Goal: Transaction & Acquisition: Purchase product/service

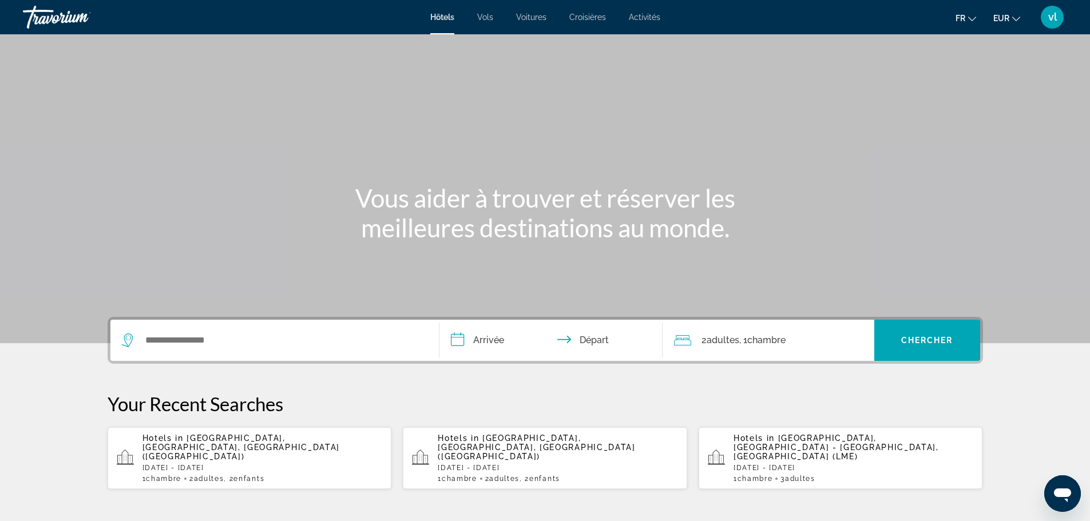
click at [193, 284] on div "Main content" at bounding box center [545, 171] width 1090 height 343
click at [172, 338] on input "Search widget" at bounding box center [283, 340] width 278 height 17
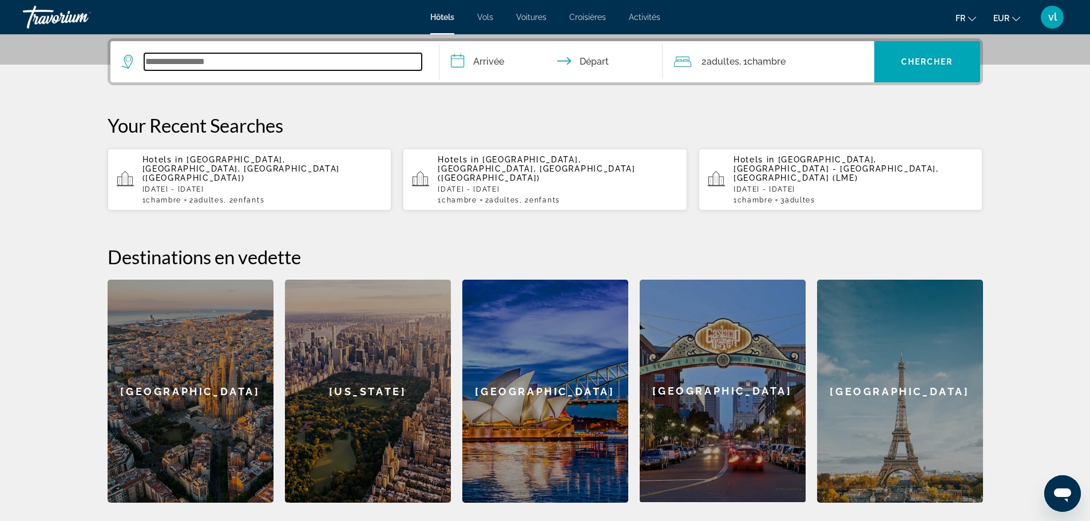
scroll to position [280, 0]
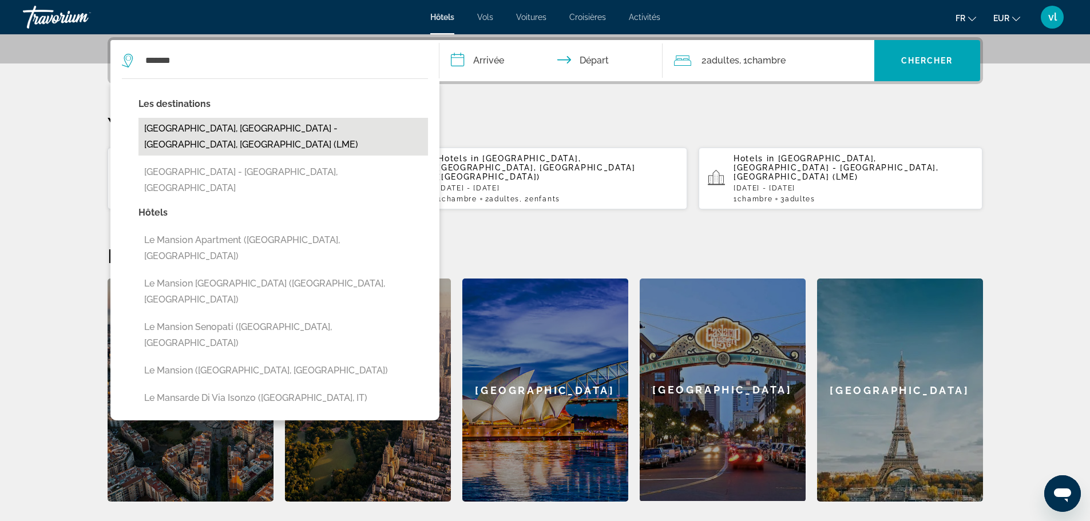
click at [278, 137] on button "[GEOGRAPHIC_DATA], [GEOGRAPHIC_DATA] - [GEOGRAPHIC_DATA], [GEOGRAPHIC_DATA] (LM…" at bounding box center [283, 137] width 290 height 38
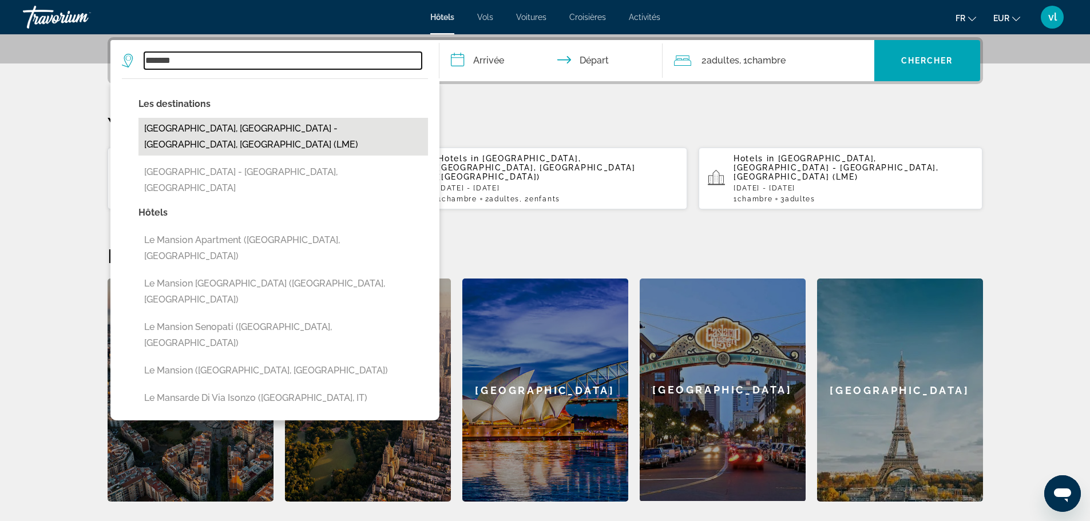
type input "**********"
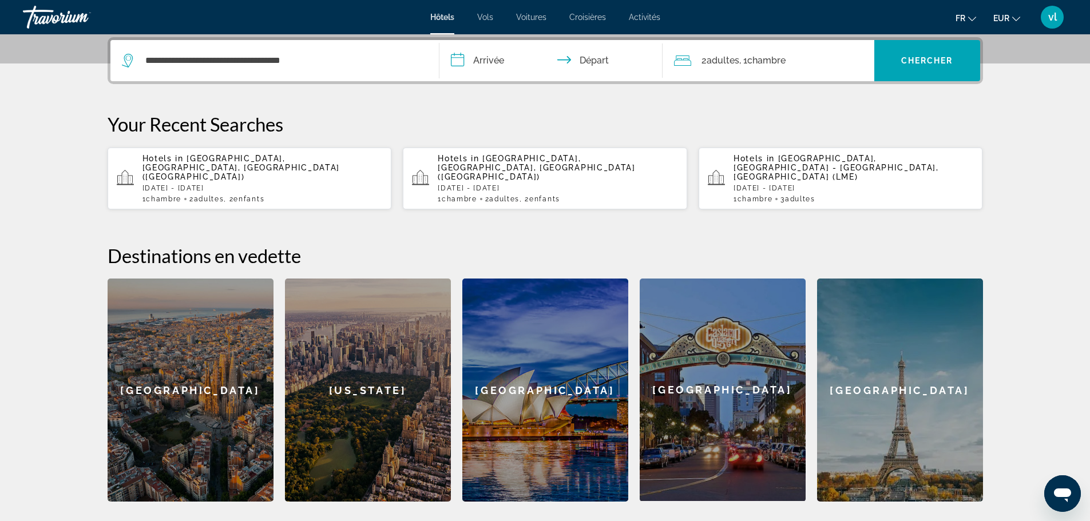
click at [488, 59] on input "**********" at bounding box center [554, 62] width 228 height 45
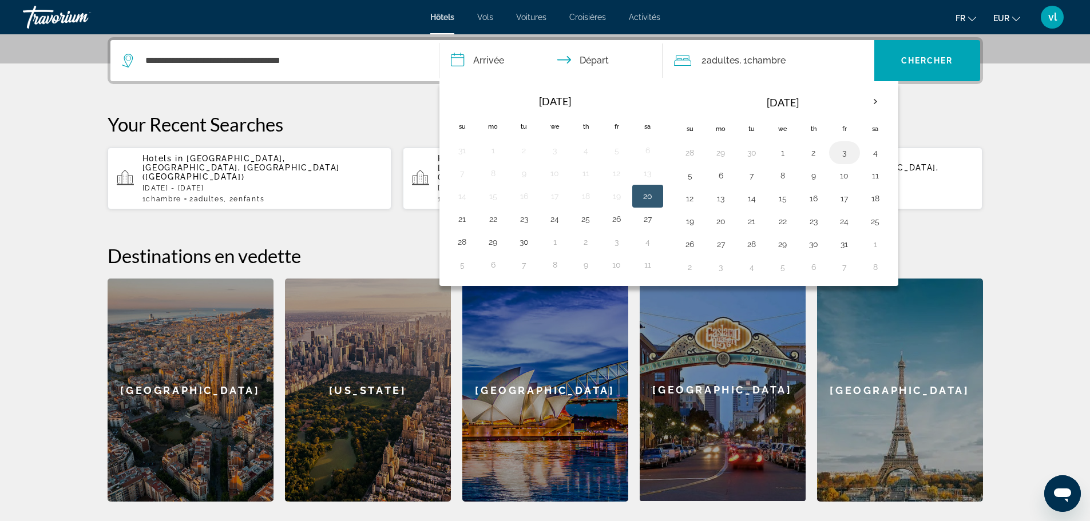
click at [841, 153] on button "3" at bounding box center [845, 153] width 18 height 16
click at [691, 183] on button "5" at bounding box center [690, 176] width 18 height 16
type input "**********"
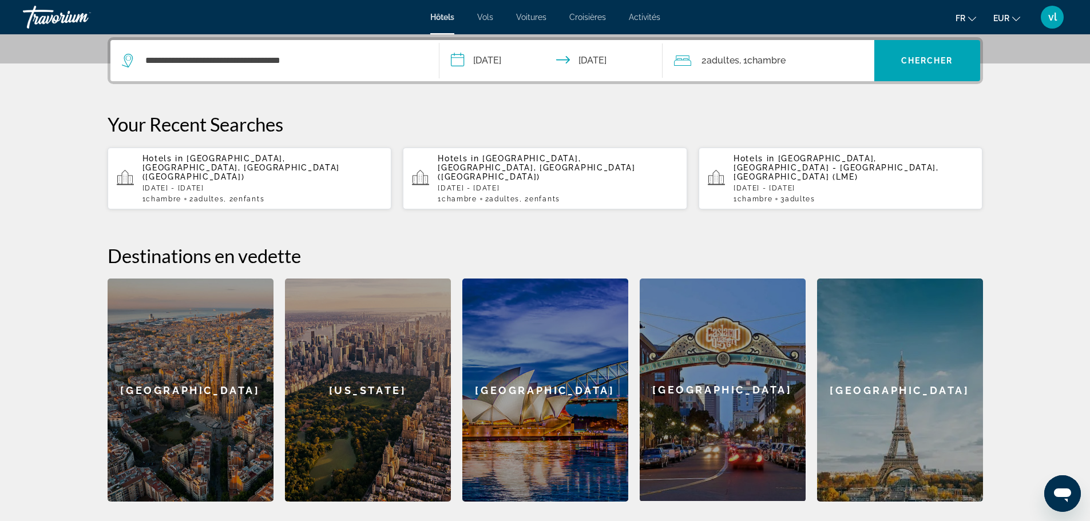
click at [729, 56] on span "2 Adulte Adultes" at bounding box center [721, 61] width 38 height 16
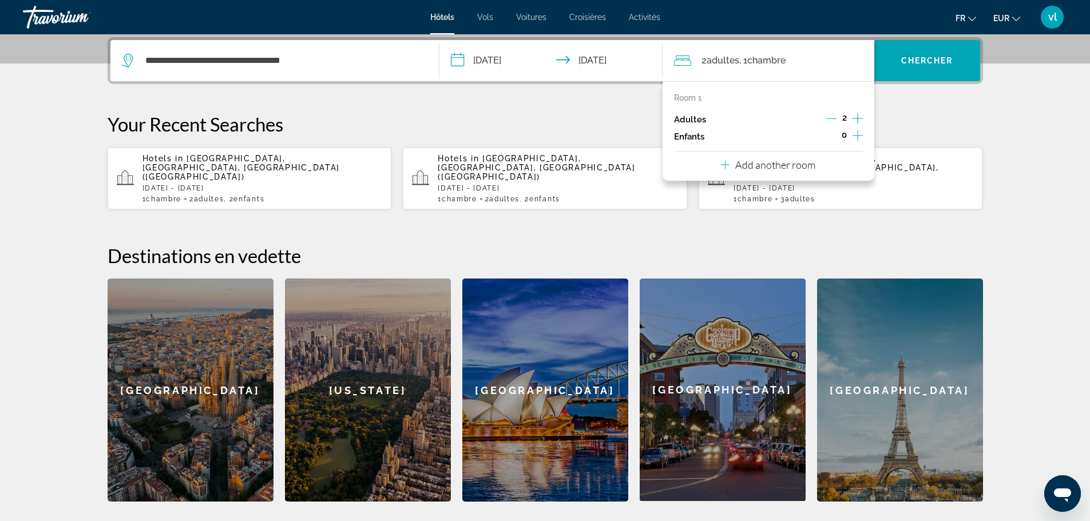
click at [859, 120] on icon "Increment adults" at bounding box center [858, 119] width 10 height 14
click at [928, 64] on span "Chercher" at bounding box center [927, 60] width 52 height 9
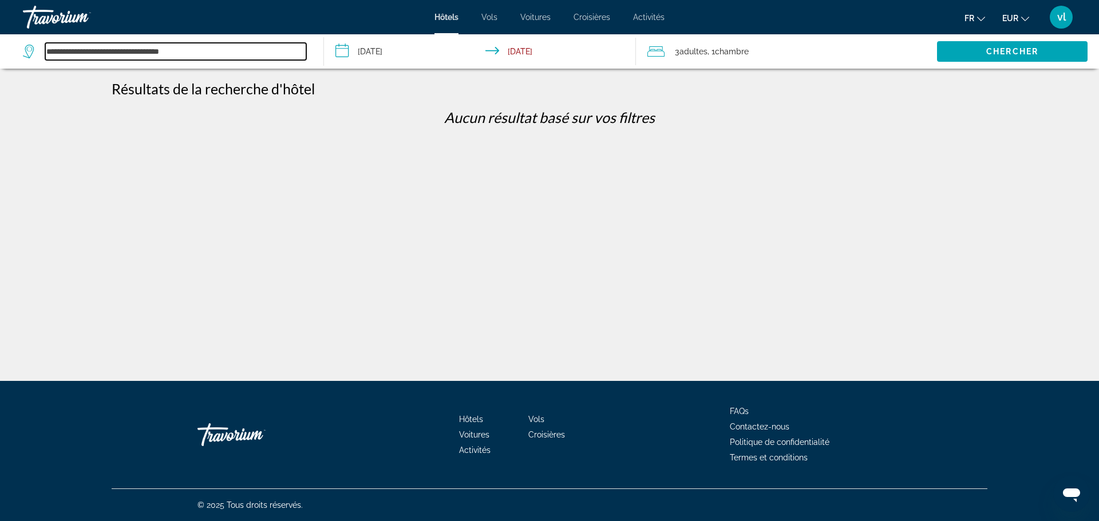
click at [204, 51] on input "**********" at bounding box center [175, 51] width 261 height 17
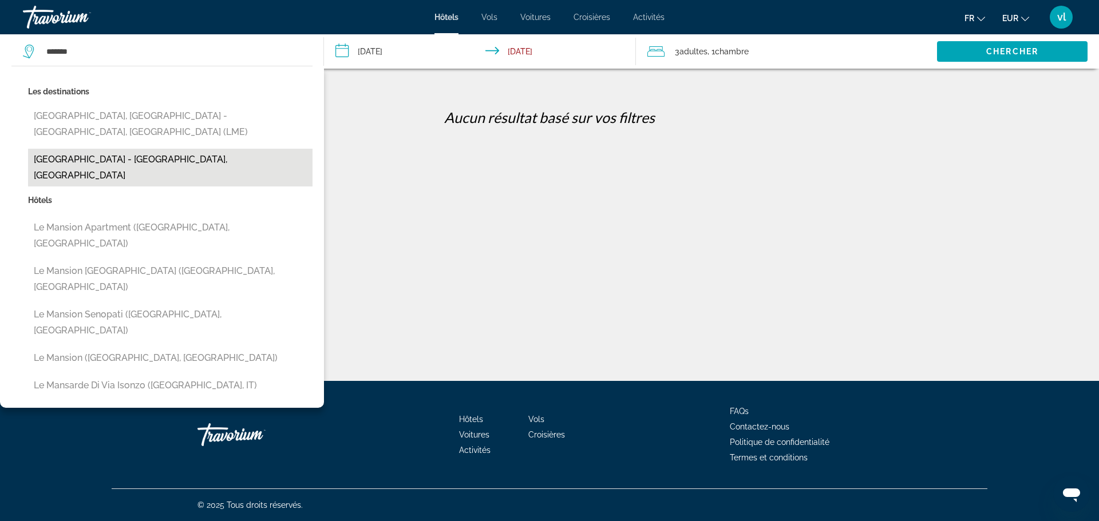
click at [151, 149] on button "[GEOGRAPHIC_DATA] - [GEOGRAPHIC_DATA], [GEOGRAPHIC_DATA]" at bounding box center [170, 168] width 284 height 38
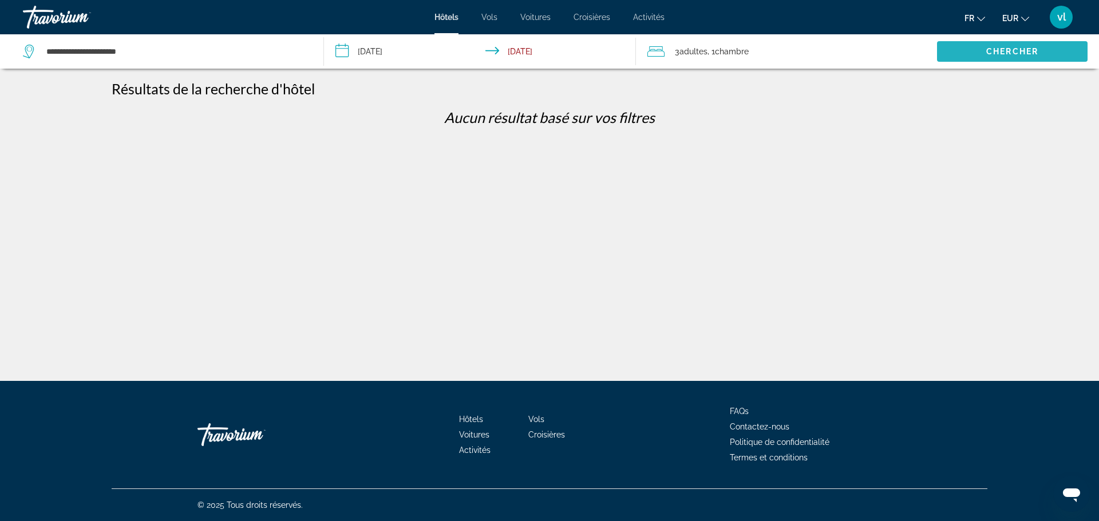
click at [961, 41] on span "Search widget" at bounding box center [1012, 51] width 151 height 27
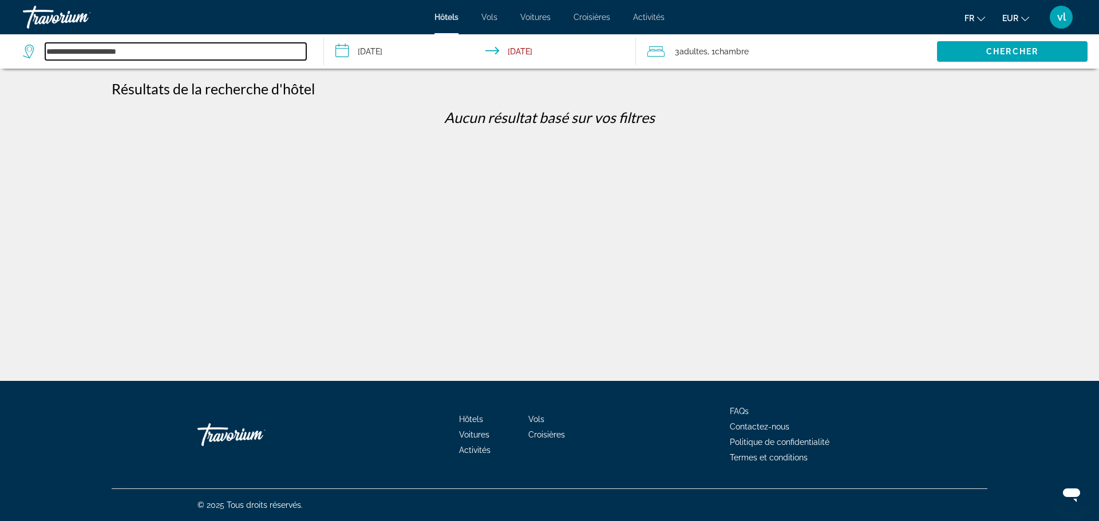
drag, startPoint x: 147, startPoint y: 58, endPoint x: 43, endPoint y: 59, distance: 103.6
click at [43, 59] on div "**********" at bounding box center [164, 51] width 283 height 17
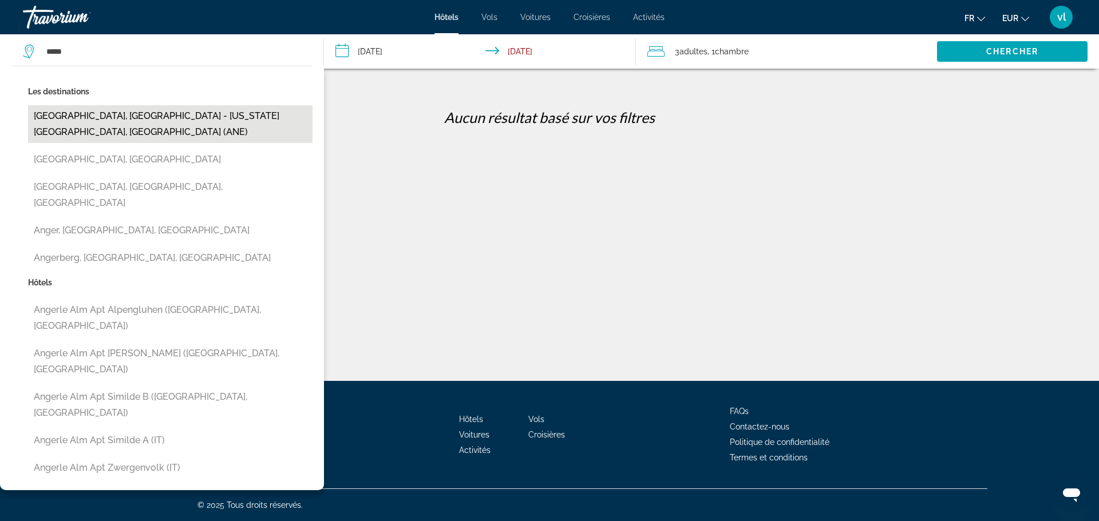
click at [99, 114] on button "[GEOGRAPHIC_DATA], [GEOGRAPHIC_DATA] - [US_STATE][GEOGRAPHIC_DATA], [GEOGRAPHIC…" at bounding box center [170, 124] width 284 height 38
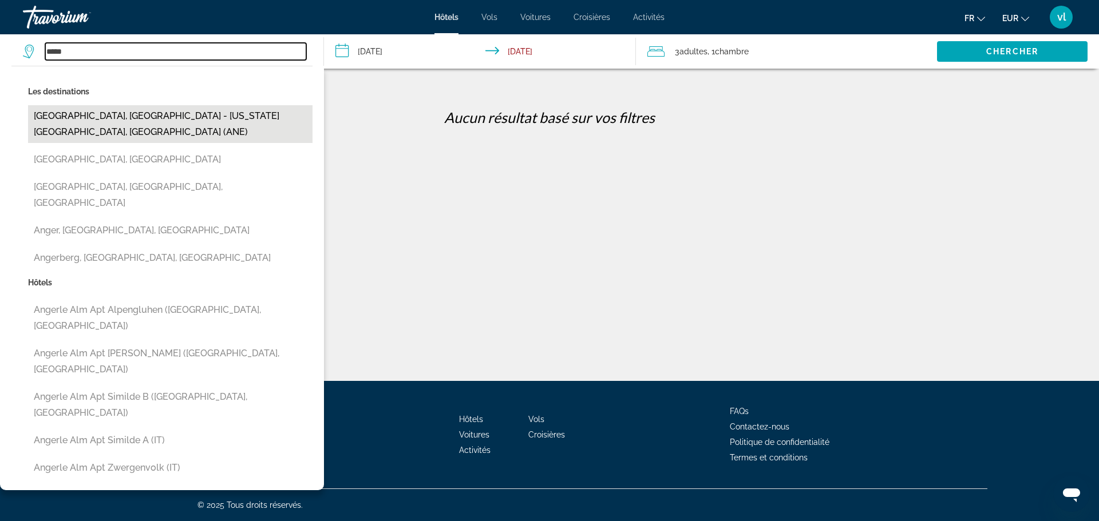
type input "**********"
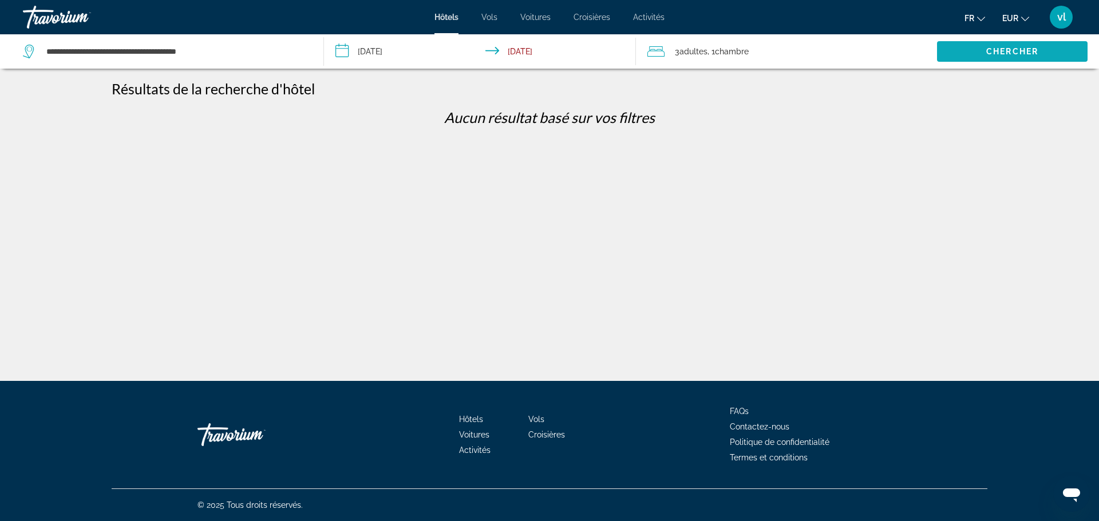
click at [1031, 56] on span "Search widget" at bounding box center [1012, 51] width 151 height 27
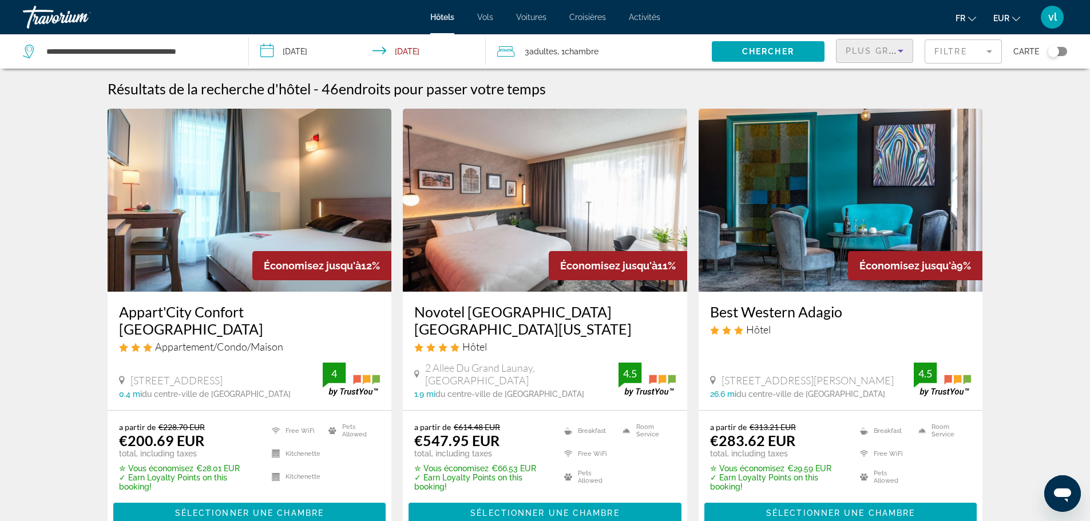
click at [899, 49] on icon "Sort by" at bounding box center [901, 51] width 14 height 14
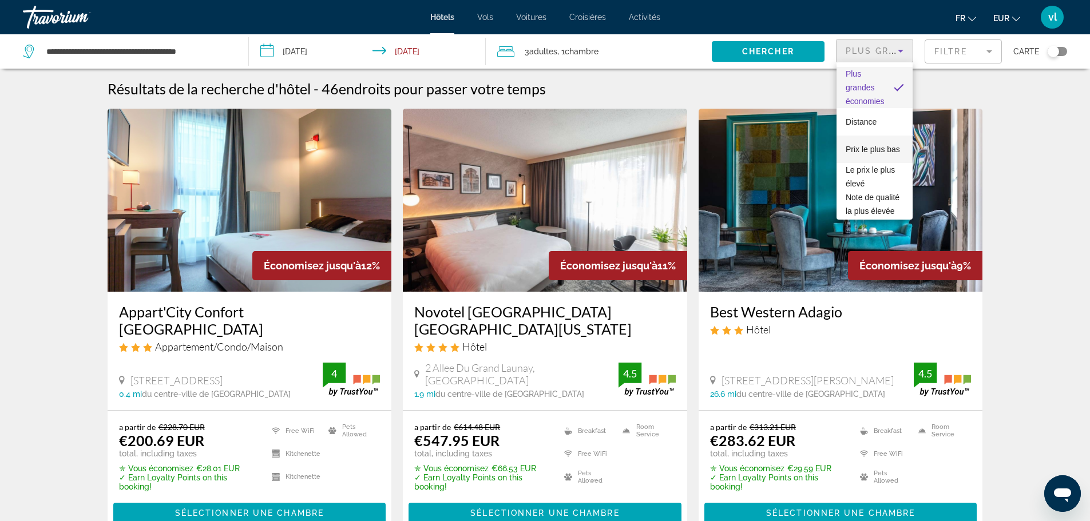
click at [881, 145] on span "Prix le plus bas" at bounding box center [873, 149] width 54 height 9
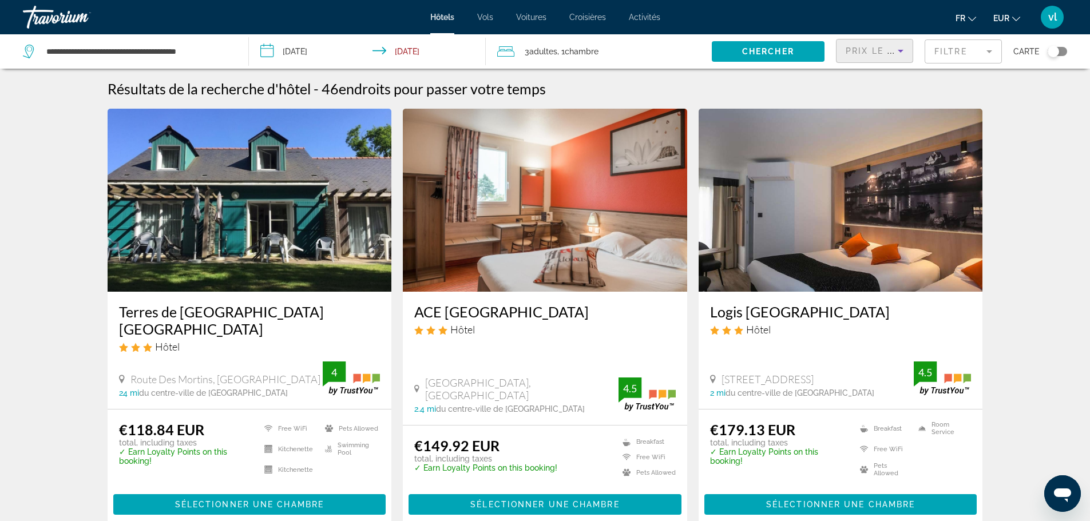
click at [212, 204] on img "Main content" at bounding box center [250, 200] width 284 height 183
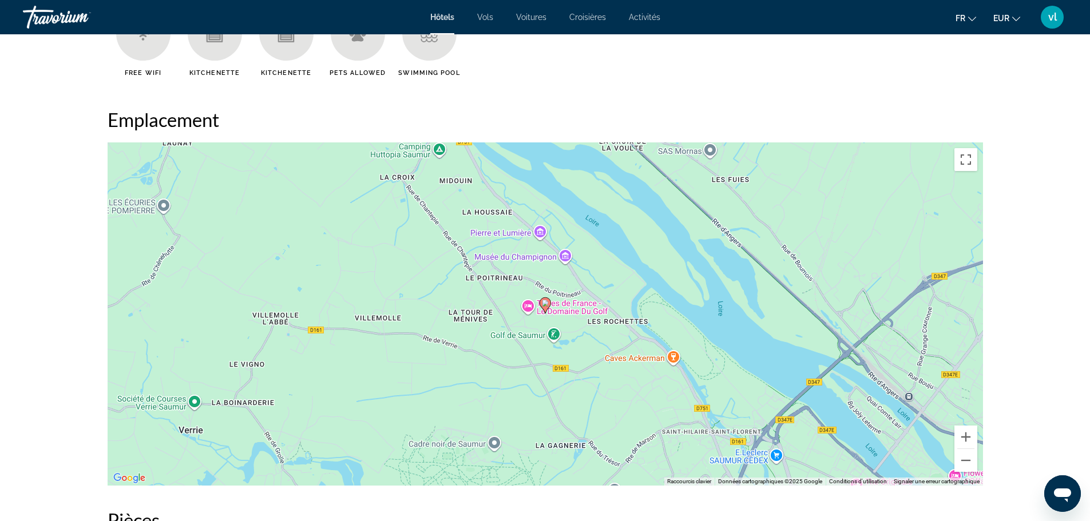
scroll to position [941, 0]
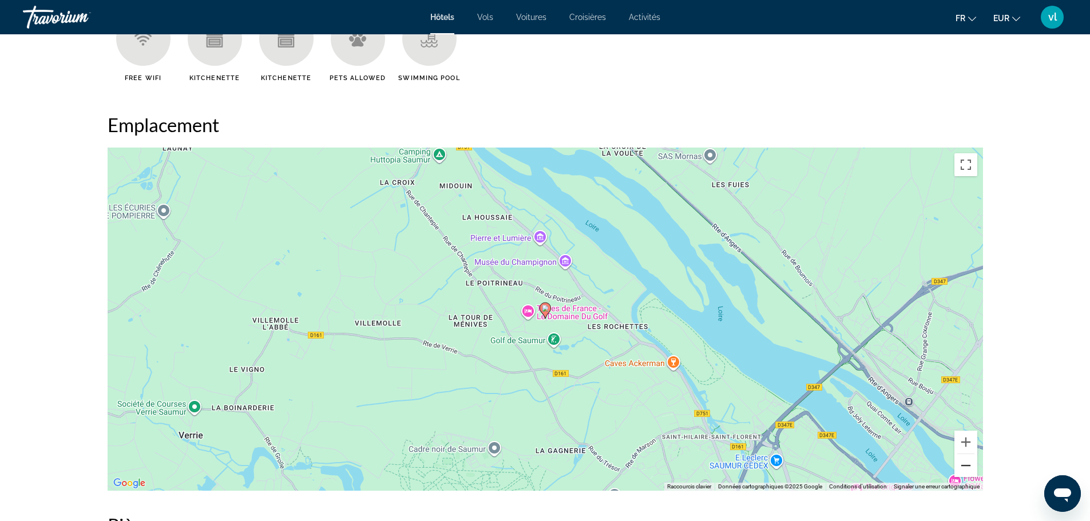
click at [967, 458] on button "Zoom arrière" at bounding box center [966, 465] width 23 height 23
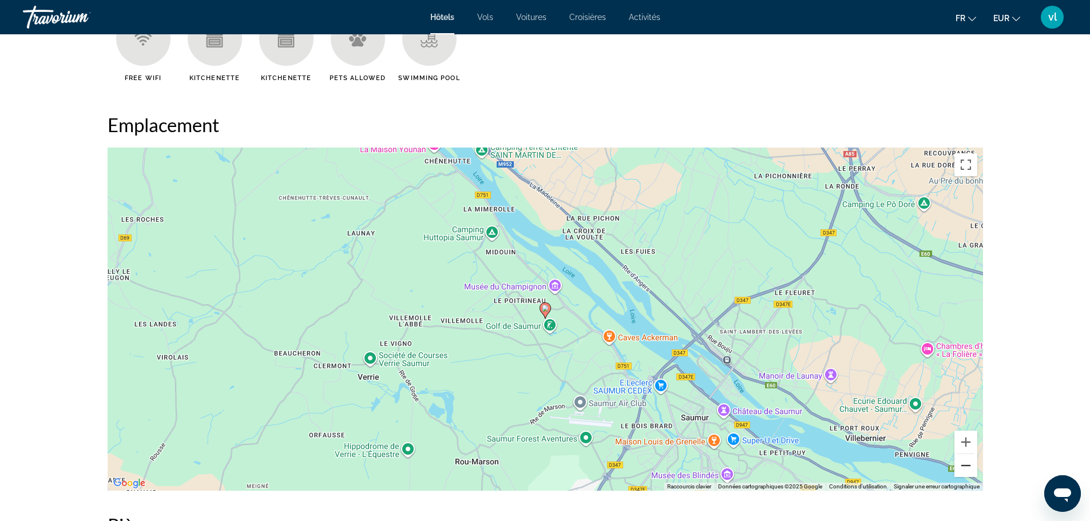
click at [967, 458] on button "Zoom arrière" at bounding box center [966, 465] width 23 height 23
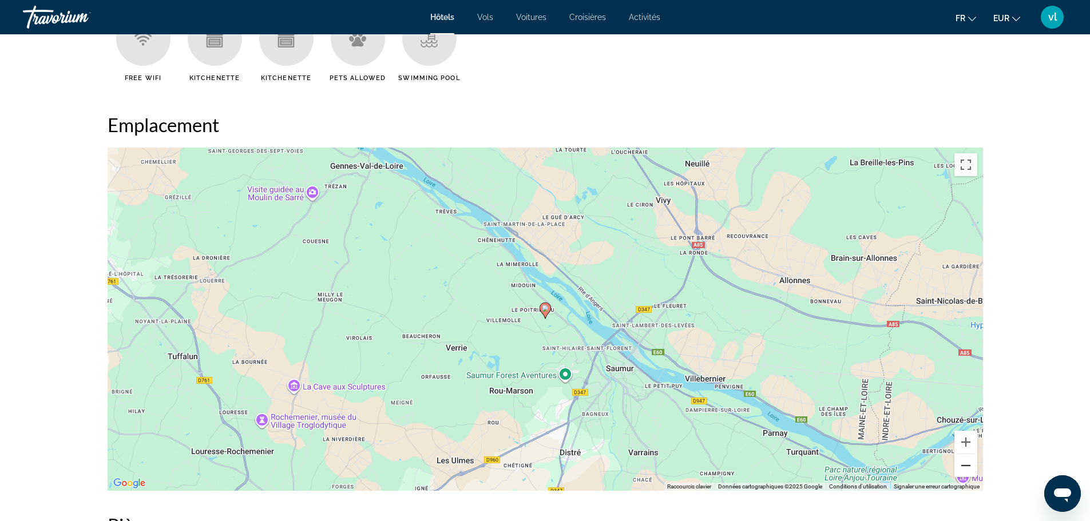
click at [967, 458] on button "Zoom arrière" at bounding box center [966, 465] width 23 height 23
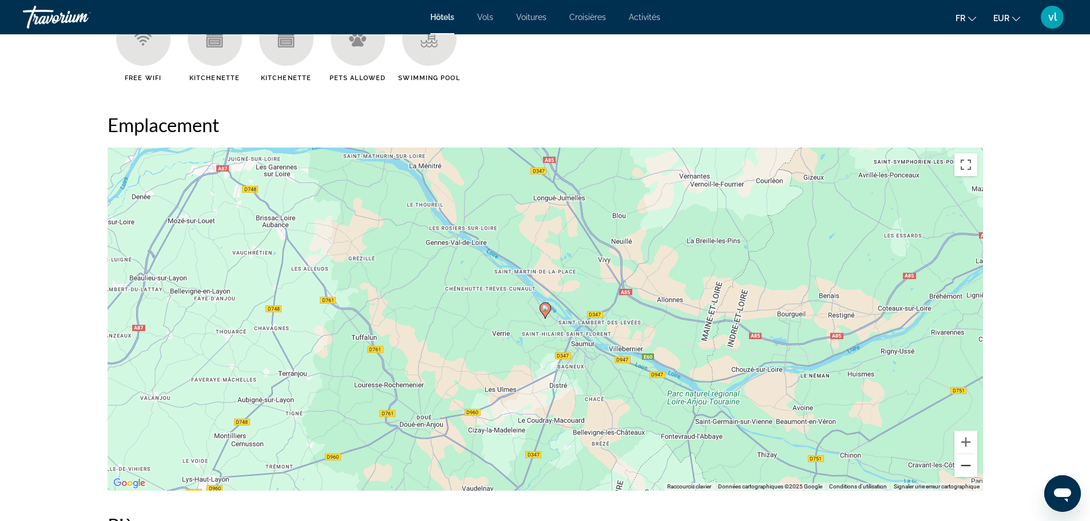
click at [966, 463] on button "Zoom arrière" at bounding box center [966, 465] width 23 height 23
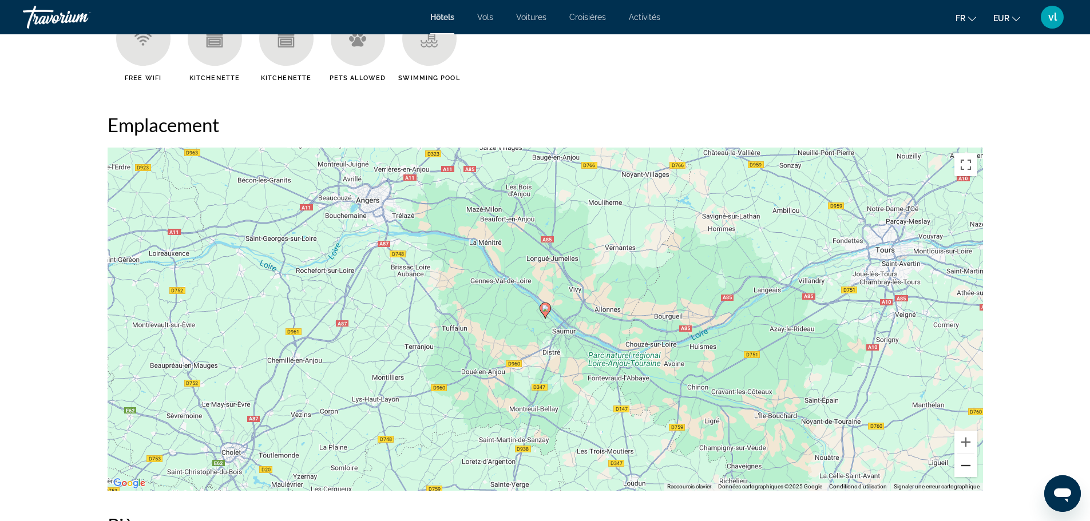
click at [966, 463] on button "Zoom arrière" at bounding box center [966, 465] width 23 height 23
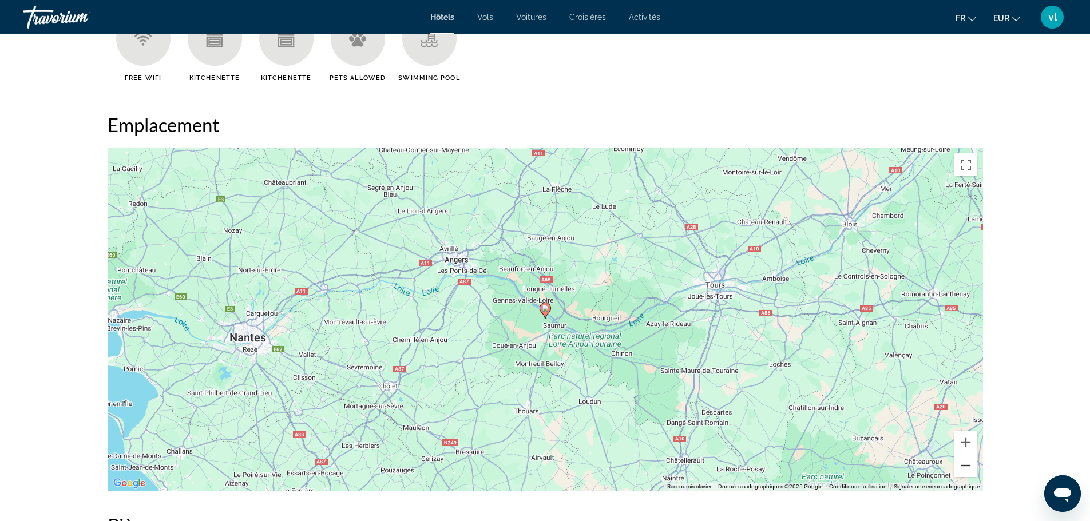
click at [966, 463] on button "Zoom arrière" at bounding box center [966, 465] width 23 height 23
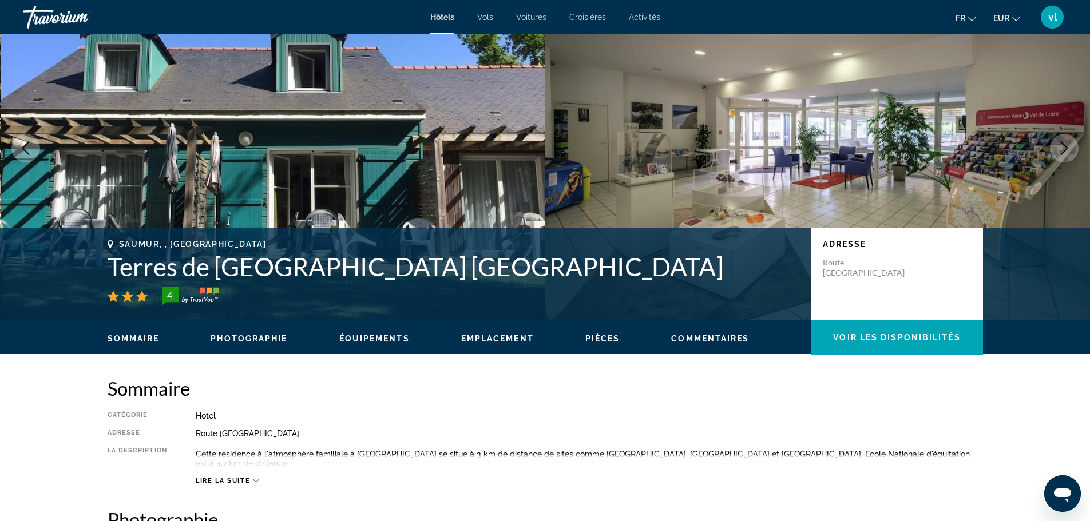
scroll to position [63, 0]
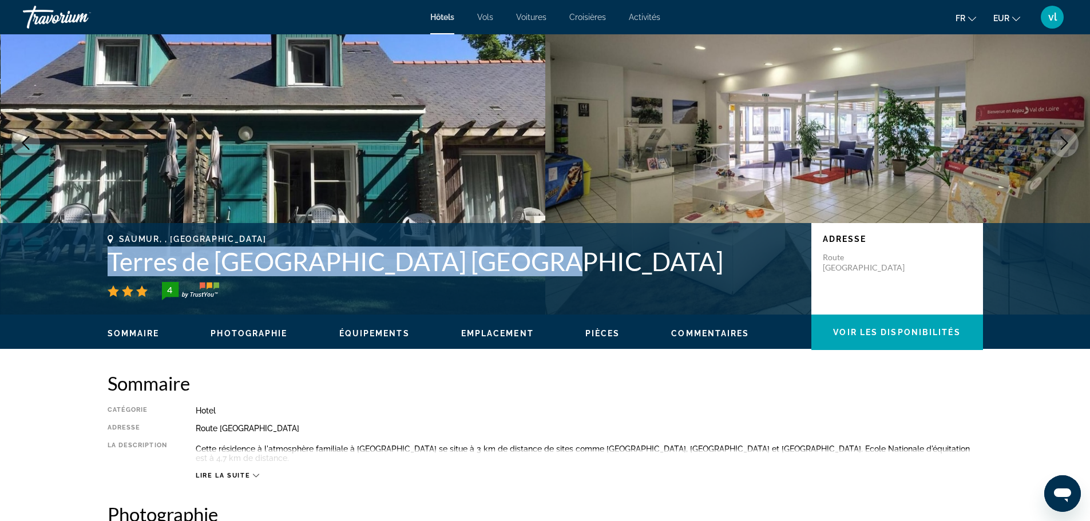
drag, startPoint x: 101, startPoint y: 257, endPoint x: 530, endPoint y: 275, distance: 429.6
click at [530, 275] on div "Saumur, , [GEOGRAPHIC_DATA] Terres de [GEOGRAPHIC_DATA] [GEOGRAPHIC_DATA] 4 Adr…" at bounding box center [545, 269] width 921 height 69
copy h1 "Terres de [GEOGRAPHIC_DATA] [GEOGRAPHIC_DATA]"
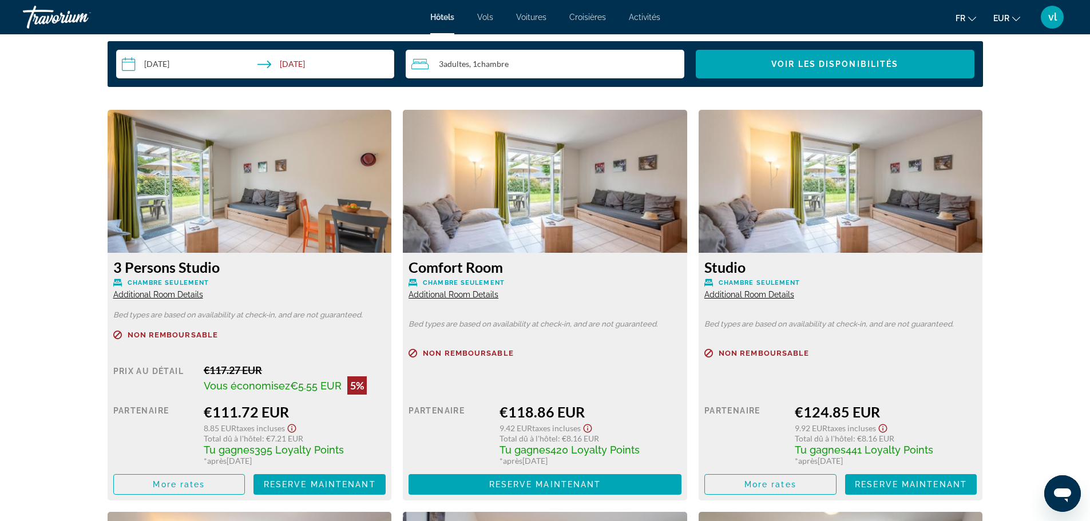
scroll to position [1444, 0]
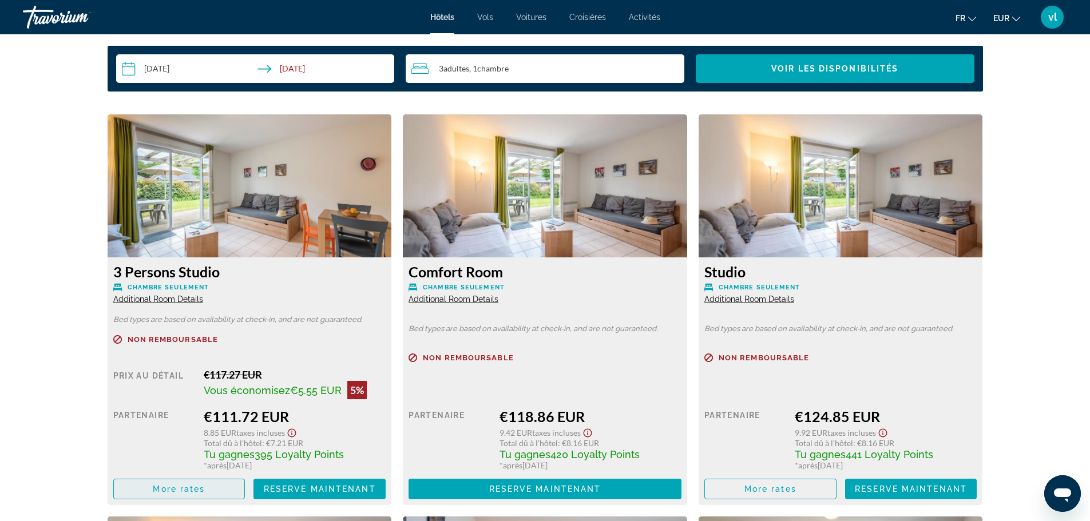
click at [155, 485] on span "More rates" at bounding box center [179, 489] width 52 height 9
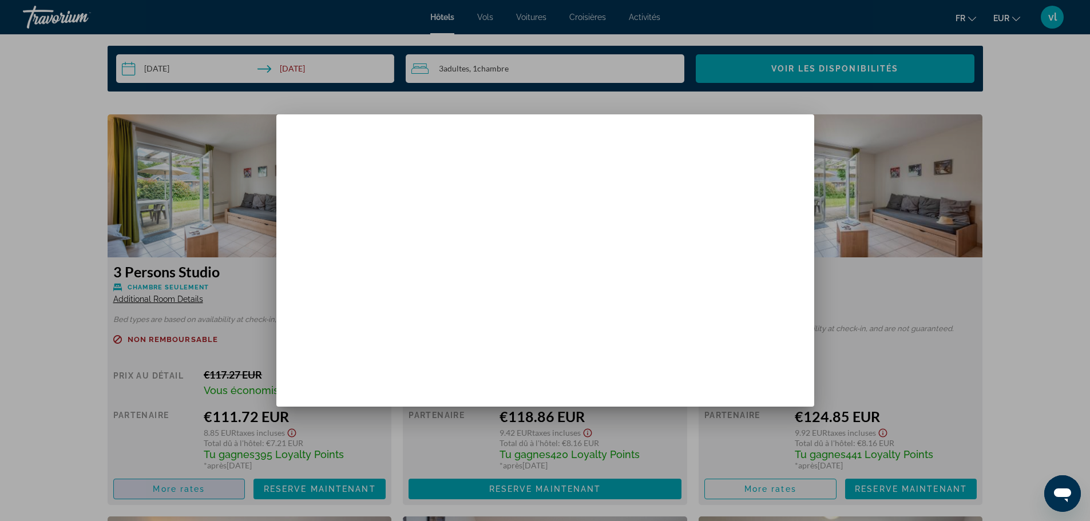
scroll to position [0, 0]
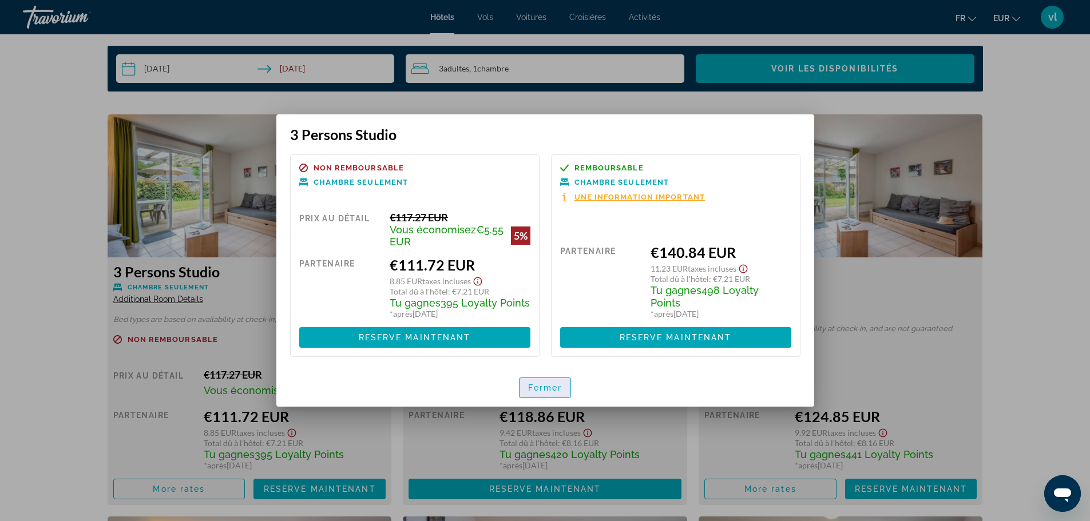
click at [536, 388] on span "Fermer" at bounding box center [545, 387] width 34 height 9
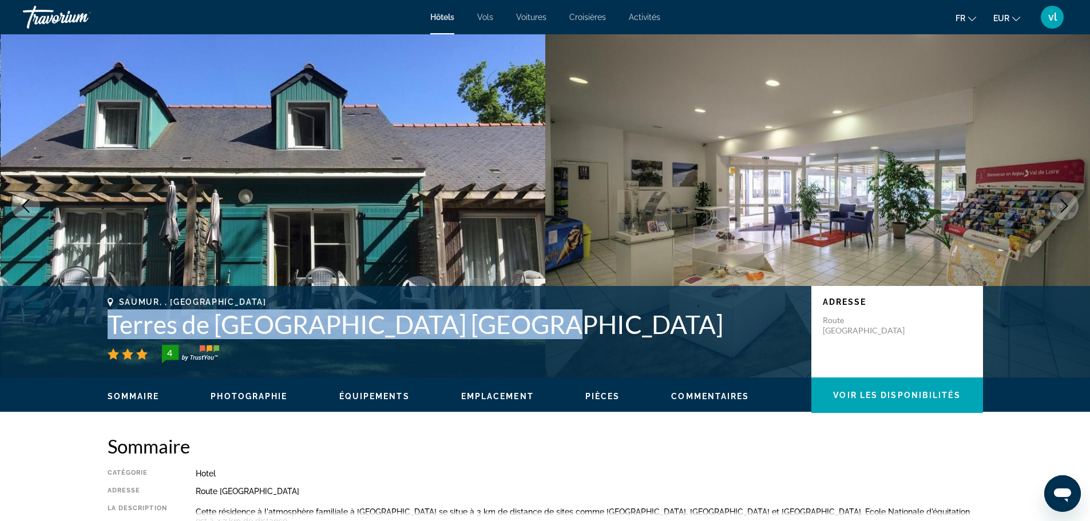
scroll to position [1444, 0]
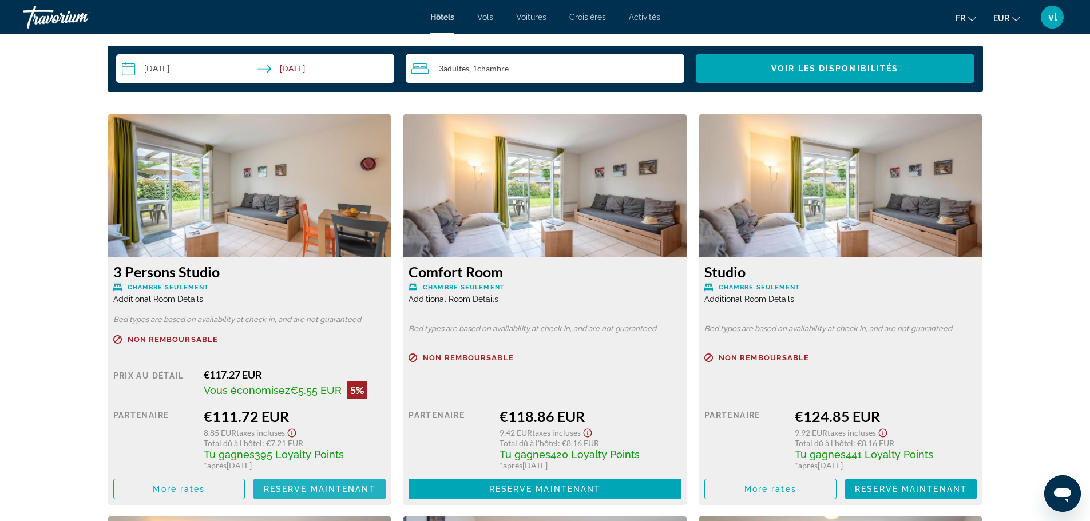
click at [300, 485] on span "Reserve maintenant" at bounding box center [320, 489] width 112 height 9
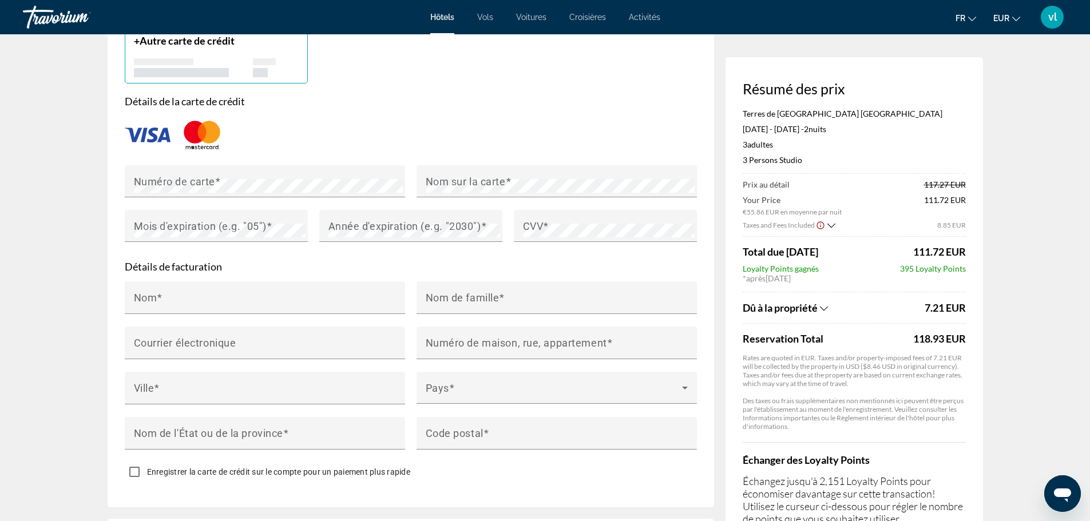
scroll to position [944, 0]
click at [933, 140] on div "3 Adulte Adultes , 0 Enfant Enfants ( âge )" at bounding box center [854, 145] width 223 height 10
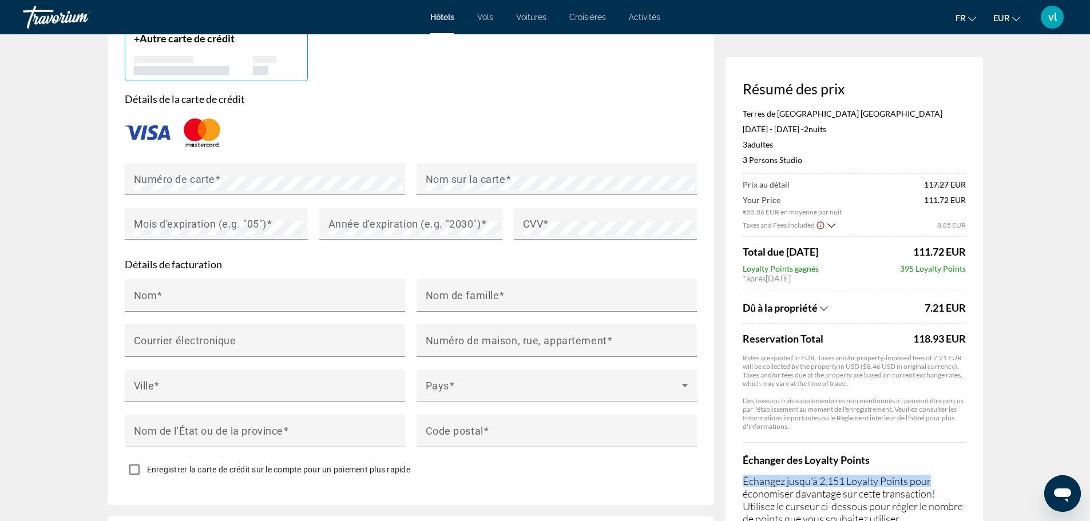
drag, startPoint x: 953, startPoint y: 459, endPoint x: 971, endPoint y: 472, distance: 21.3
click at [971, 472] on div "Résumé des prix Terres de France Le Domaine du Golf [DATE] - [DATE] - 2 nuit nu…" at bounding box center [855, 322] width 258 height 531
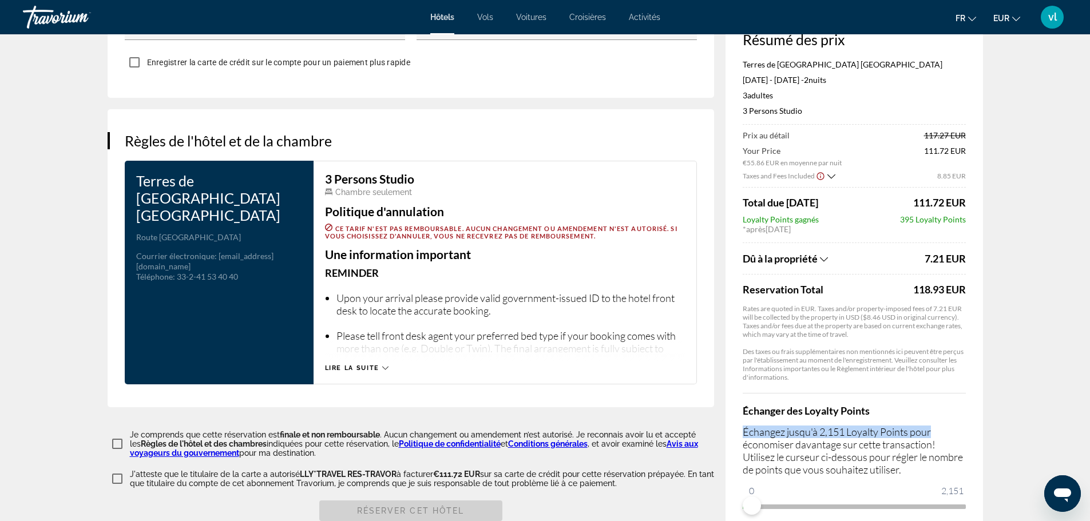
scroll to position [1356, 0]
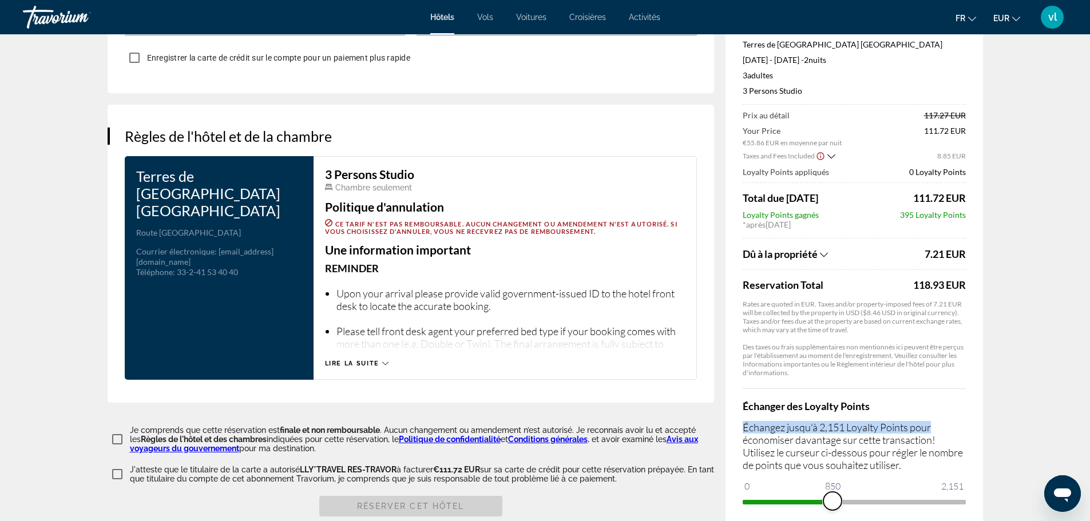
drag, startPoint x: 750, startPoint y: 473, endPoint x: 835, endPoint y: 480, distance: 85.0
click at [835, 492] on span "ngx-slider" at bounding box center [833, 501] width 18 height 18
drag, startPoint x: 835, startPoint y: 479, endPoint x: 815, endPoint y: 481, distance: 20.2
click at [815, 492] on span "ngx-slider" at bounding box center [815, 501] width 18 height 18
drag, startPoint x: 815, startPoint y: 481, endPoint x: 790, endPoint y: 485, distance: 24.8
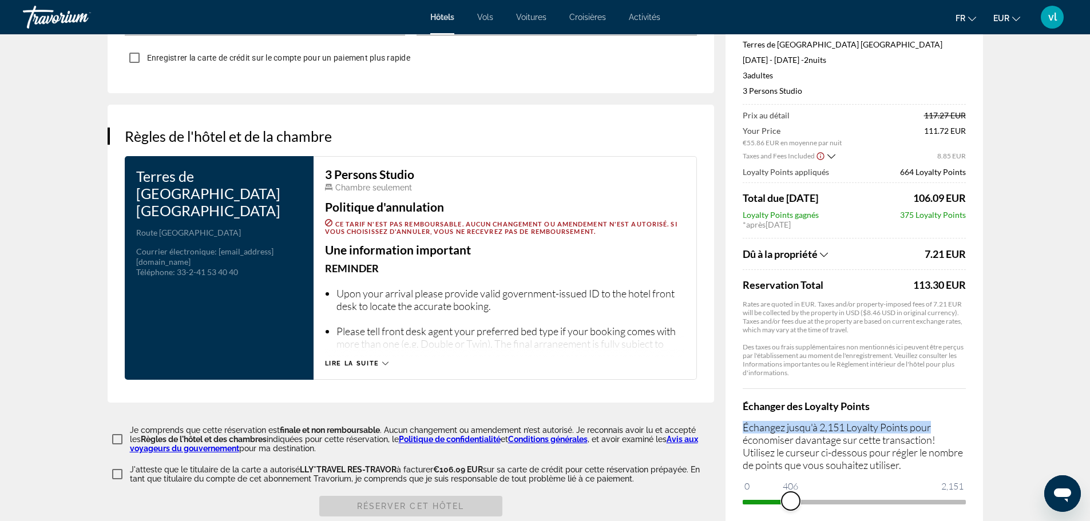
click at [790, 485] on div "Résumé des prix Terres de France Le Domaine du Golf [DATE] - [DATE] - 2 nuit nu…" at bounding box center [855, 261] width 258 height 546
drag, startPoint x: 790, startPoint y: 485, endPoint x: 995, endPoint y: 499, distance: 204.8
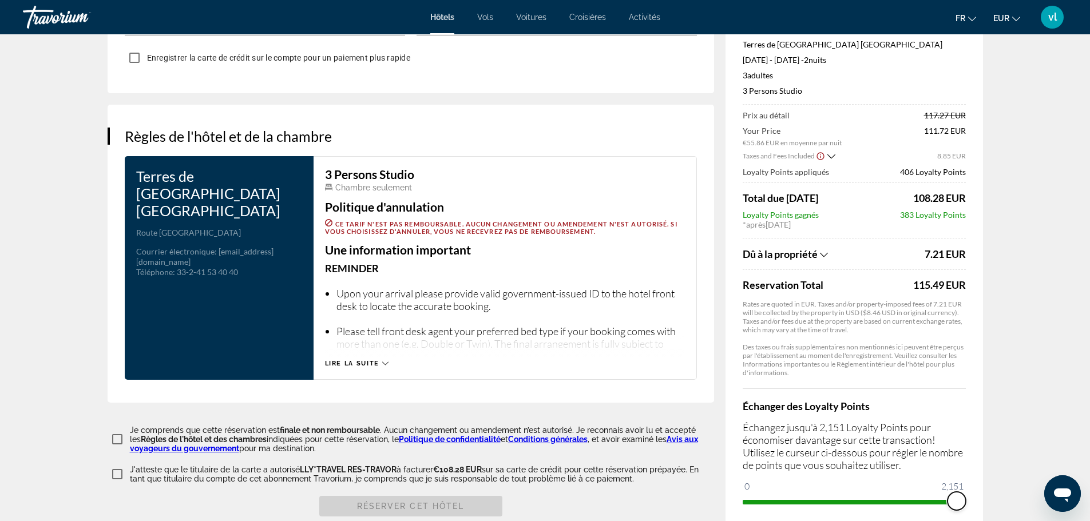
drag, startPoint x: 791, startPoint y: 472, endPoint x: 967, endPoint y: 484, distance: 175.5
click at [967, 484] on div "Résumé des prix Terres de France Le Domaine du Golf [DATE] - [DATE] - 2 nuit nu…" at bounding box center [855, 261] width 258 height 546
drag, startPoint x: 955, startPoint y: 474, endPoint x: 926, endPoint y: 480, distance: 29.2
click at [926, 492] on span "ngx-slider" at bounding box center [926, 501] width 18 height 18
drag, startPoint x: 926, startPoint y: 480, endPoint x: 877, endPoint y: 486, distance: 49.0
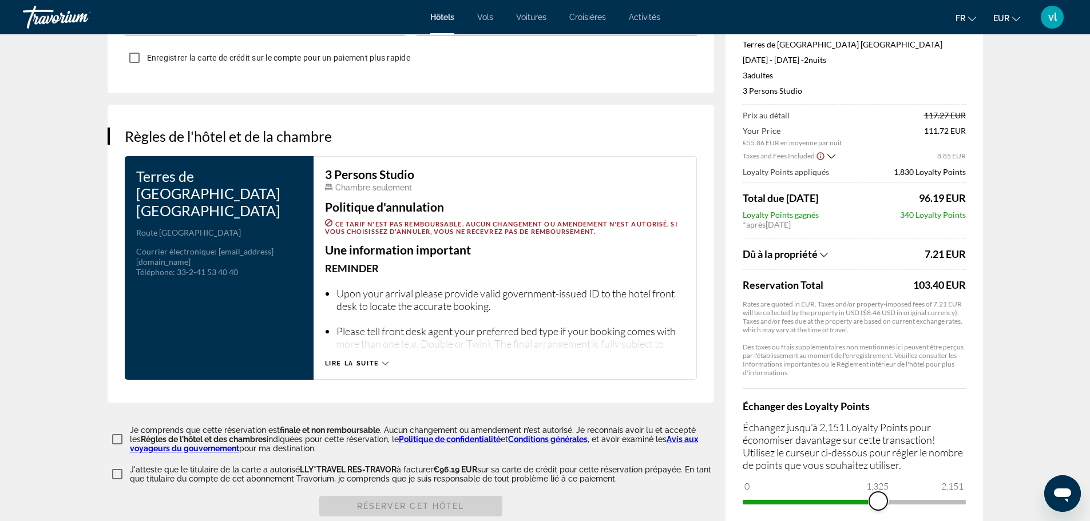
click at [877, 486] on div "Résumé des prix Terres de France Le Domaine du Golf [DATE] - [DATE] - 2 nuit nu…" at bounding box center [855, 261] width 258 height 546
drag, startPoint x: 877, startPoint y: 486, endPoint x: 838, endPoint y: 490, distance: 39.7
click at [838, 490] on div "Résumé des prix Terres de France Le Domaine du Golf [DATE] - [DATE] - 2 nuit nu…" at bounding box center [855, 261] width 258 height 546
drag, startPoint x: 876, startPoint y: 474, endPoint x: 838, endPoint y: 480, distance: 37.7
click at [838, 492] on span "ngx-slider" at bounding box center [838, 501] width 18 height 18
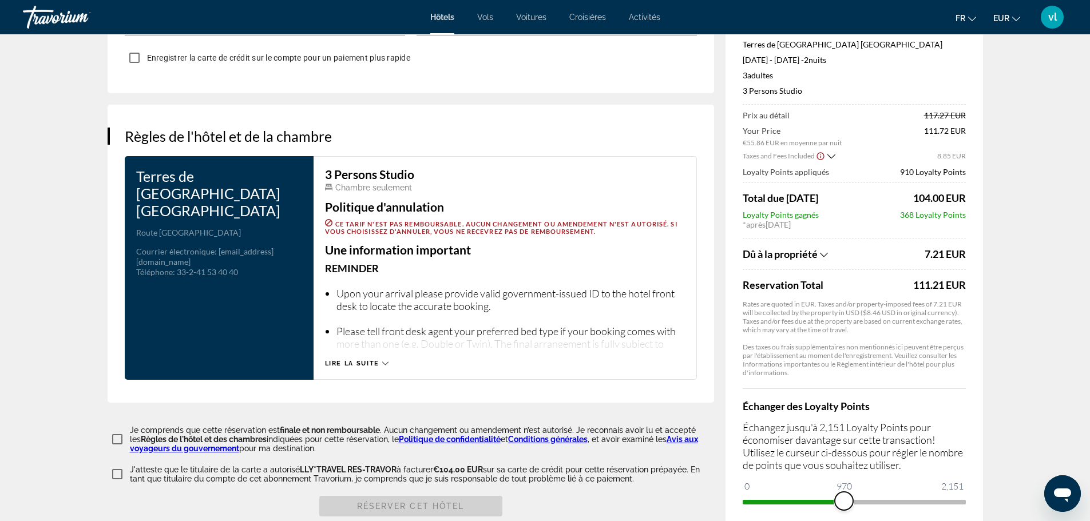
drag, startPoint x: 838, startPoint y: 480, endPoint x: 844, endPoint y: 488, distance: 9.8
click at [844, 488] on div "Résumé des prix Terres de France Le Domaine du Golf [DATE] - [DATE] - 2 nuit nu…" at bounding box center [855, 261] width 258 height 546
drag, startPoint x: 844, startPoint y: 474, endPoint x: 836, endPoint y: 477, distance: 9.2
click at [836, 492] on span "ngx-slider" at bounding box center [835, 501] width 18 height 18
click at [825, 250] on icon "Show Taxes and Fees breakdown" at bounding box center [824, 255] width 8 height 10
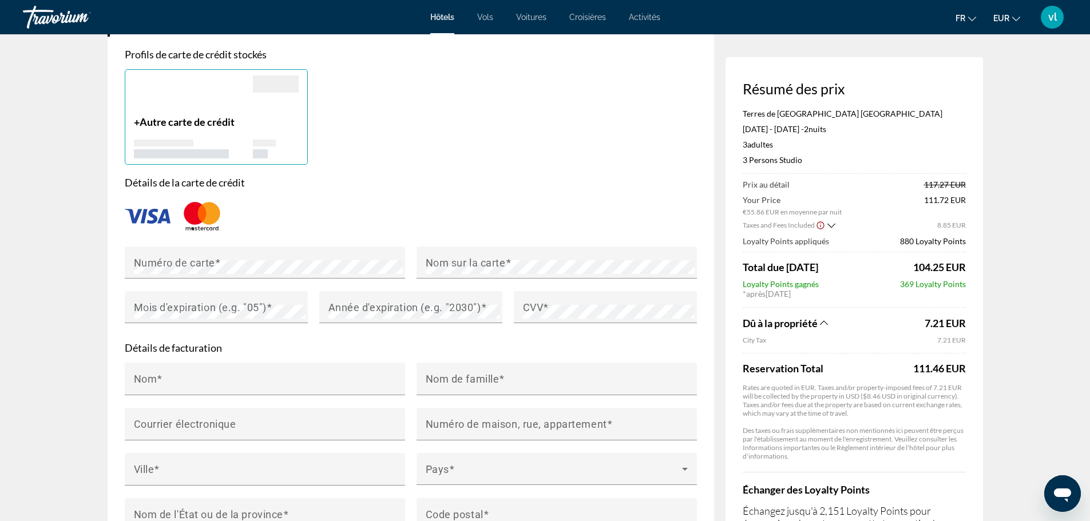
scroll to position [858, 0]
click at [169, 259] on mat-label "Numéro de carte" at bounding box center [174, 265] width 81 height 12
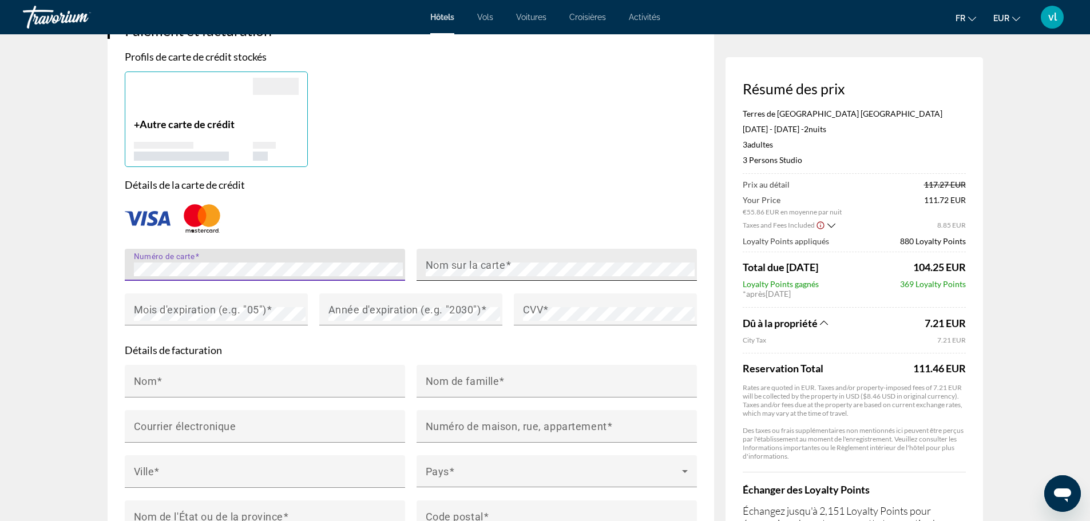
click at [441, 259] on mat-label "Nom sur la carte" at bounding box center [466, 265] width 80 height 12
click at [180, 303] on mat-label "Mois d'expiration (e.g. "05")" at bounding box center [200, 309] width 133 height 12
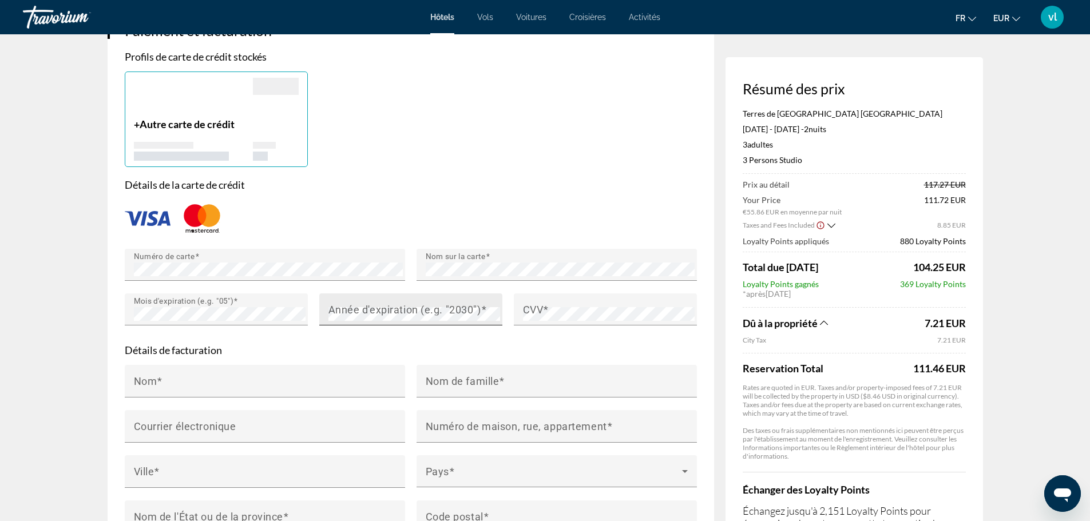
click at [341, 303] on mat-label "Année d'expiration (e.g. "2030")" at bounding box center [405, 309] width 153 height 12
click at [548, 303] on span "Main content" at bounding box center [546, 309] width 6 height 12
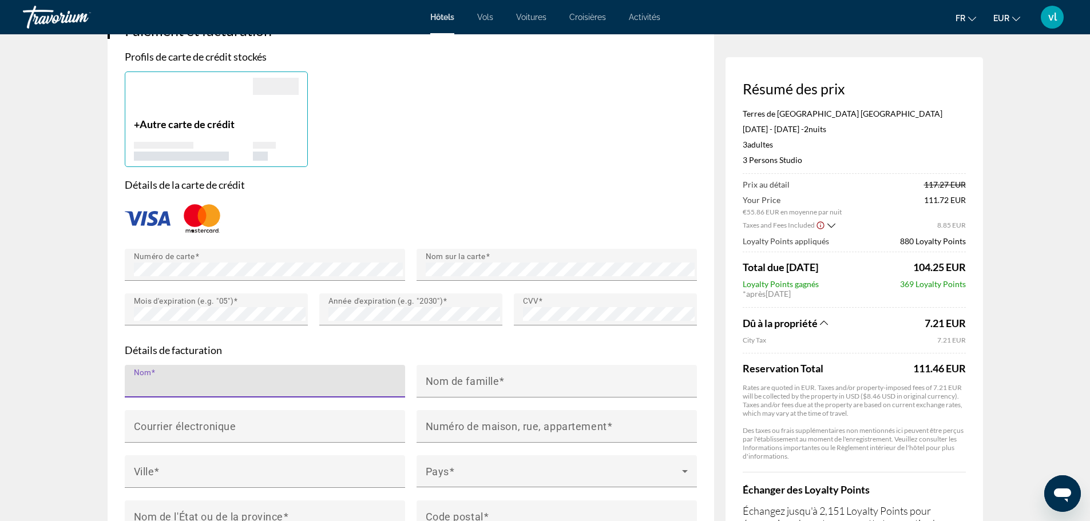
click at [217, 379] on input "Nom" at bounding box center [268, 386] width 269 height 14
type input "*******"
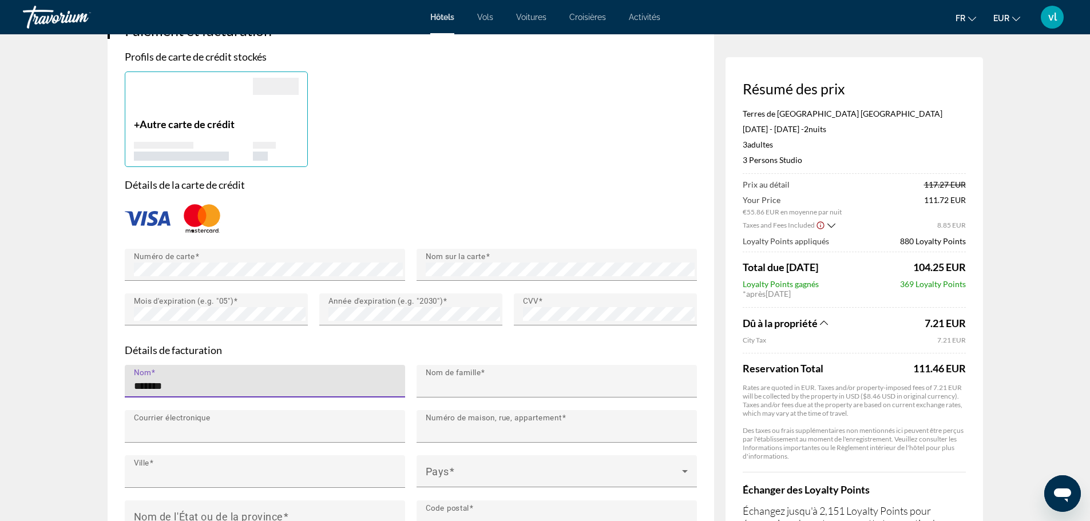
type input "*******"
type input "**********"
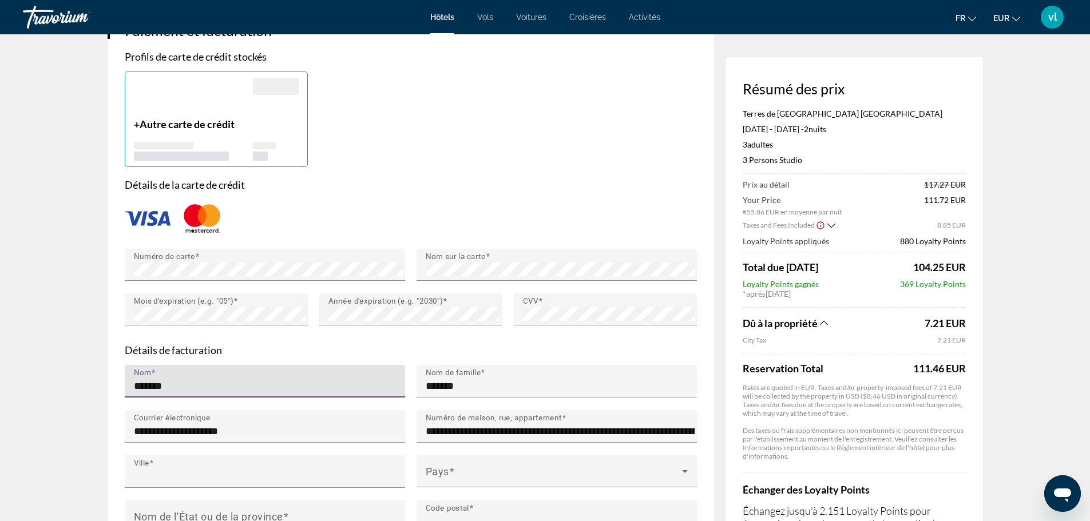
type input "**********"
type input "******"
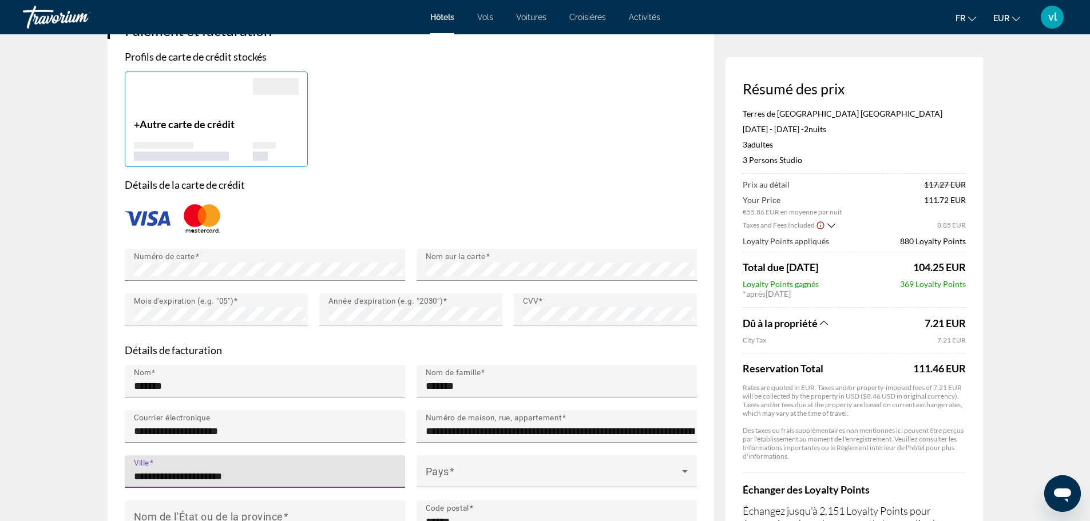
click at [209, 470] on input "**********" at bounding box center [268, 477] width 269 height 14
type input "**********"
click at [686, 470] on icon "Main content" at bounding box center [685, 471] width 6 height 3
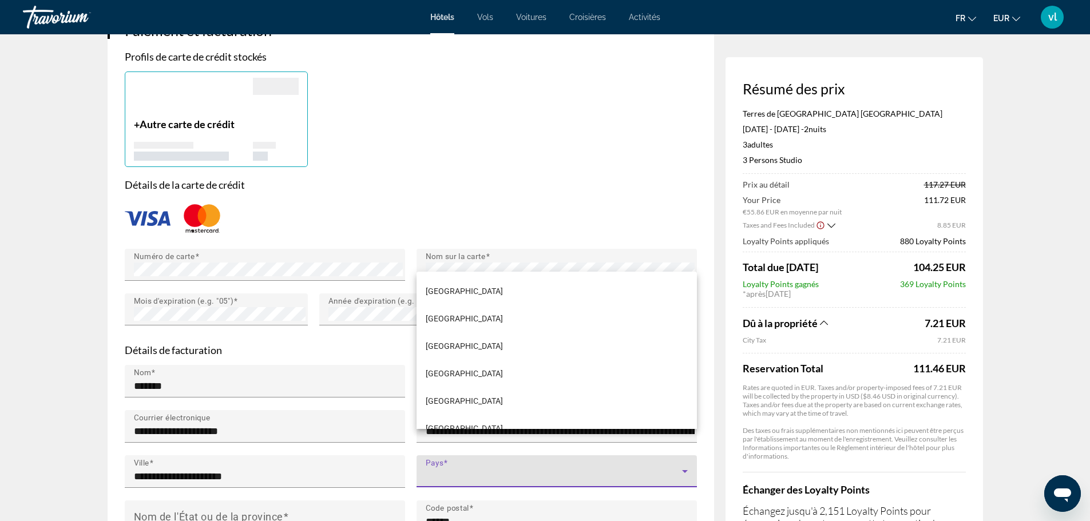
scroll to position [2063, 0]
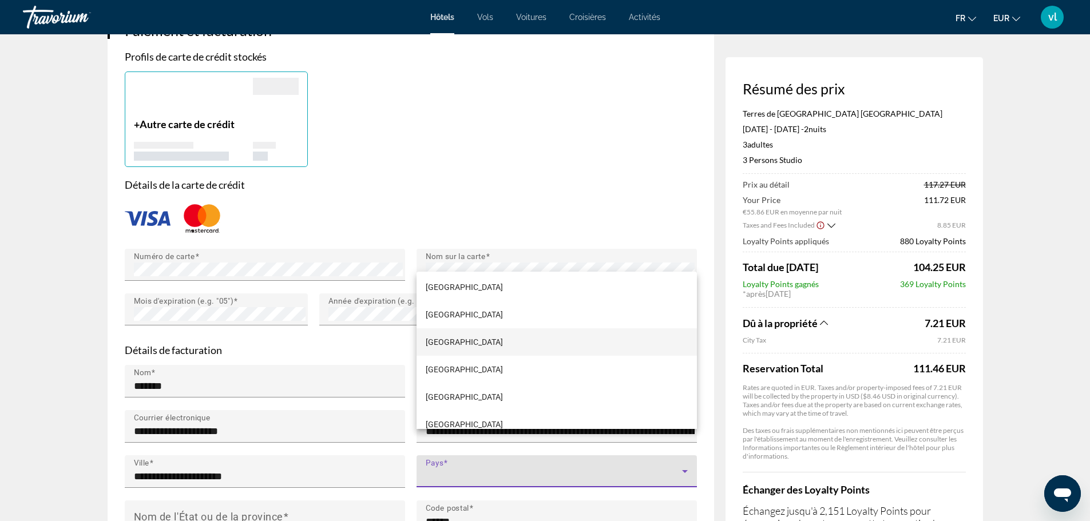
click at [541, 345] on mat-option "[GEOGRAPHIC_DATA]" at bounding box center [557, 342] width 280 height 27
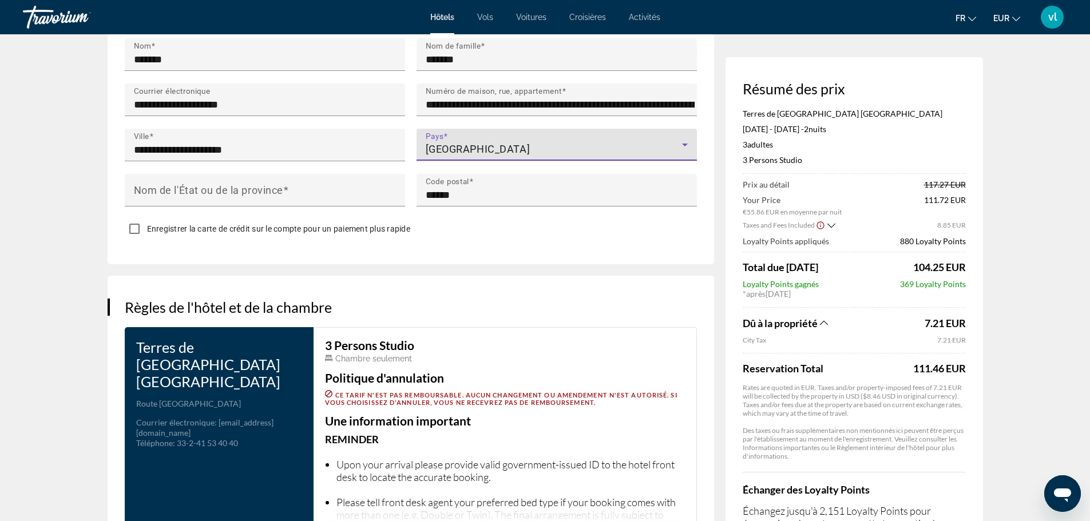
scroll to position [1192, 0]
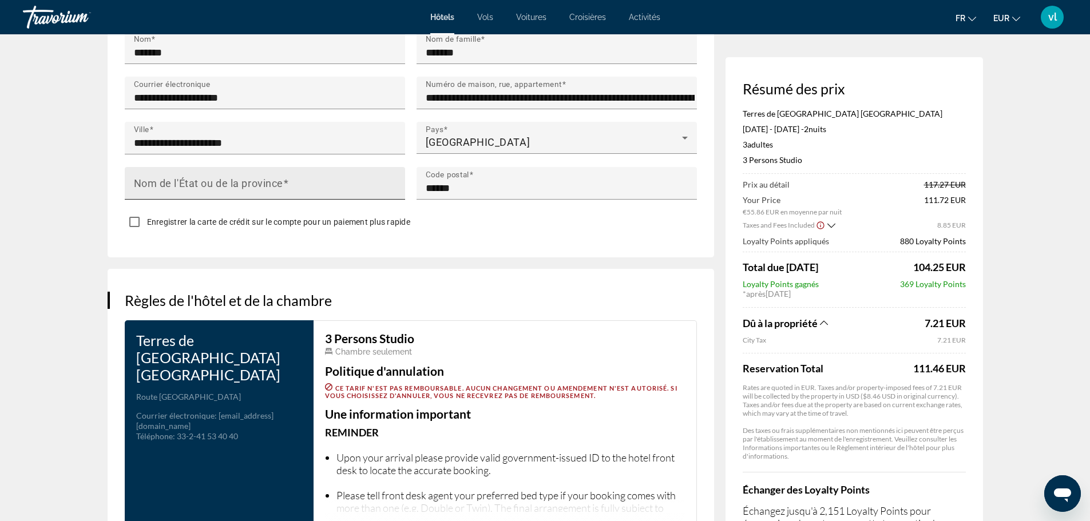
click at [169, 177] on mat-label "Nom de l'État ou de la province" at bounding box center [208, 183] width 149 height 12
click at [169, 181] on input "Nom de l'État ou de la province" at bounding box center [268, 188] width 269 height 14
type input "*******"
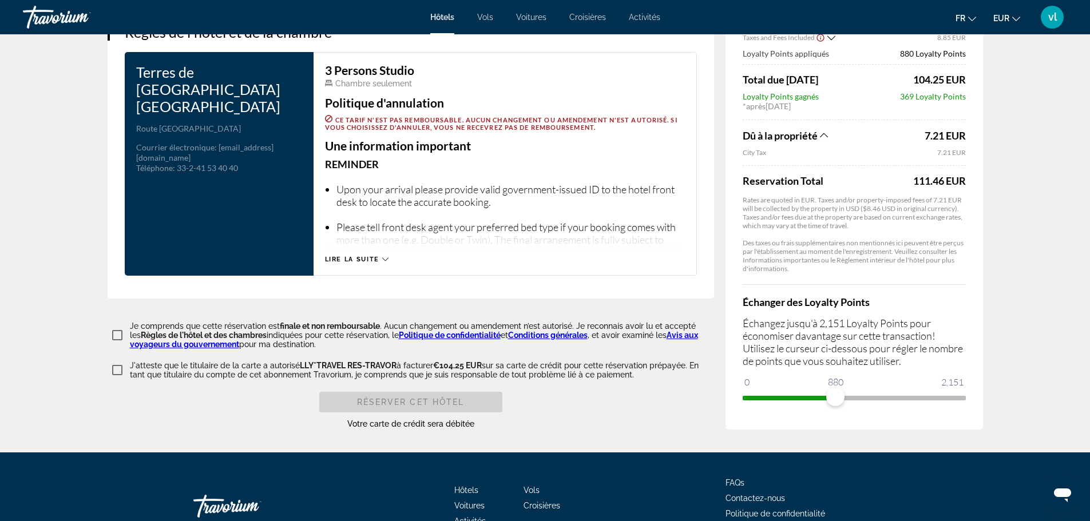
scroll to position [1463, 0]
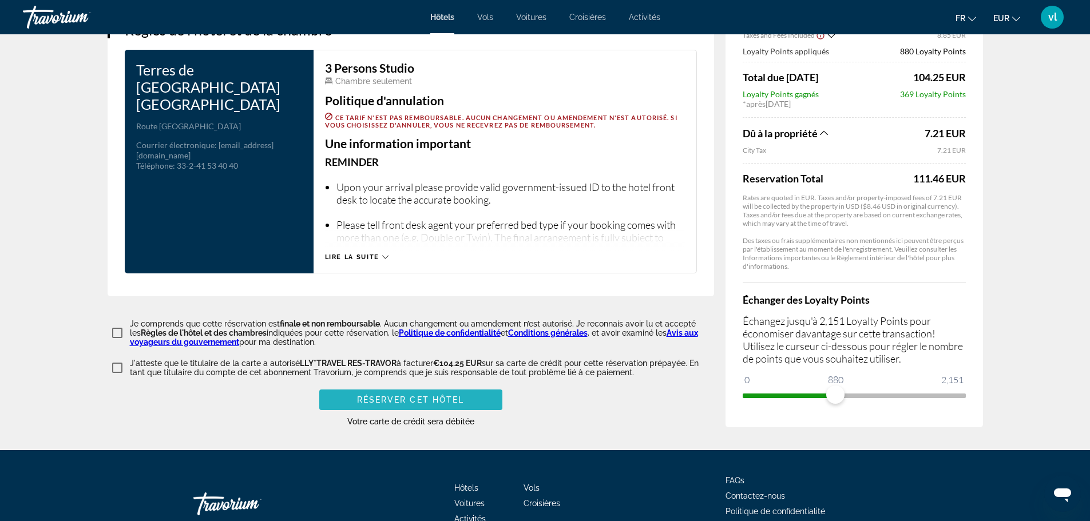
click at [383, 395] on span "Réserver cet hôtel" at bounding box center [411, 399] width 108 height 9
